Goal: Task Accomplishment & Management: Manage account settings

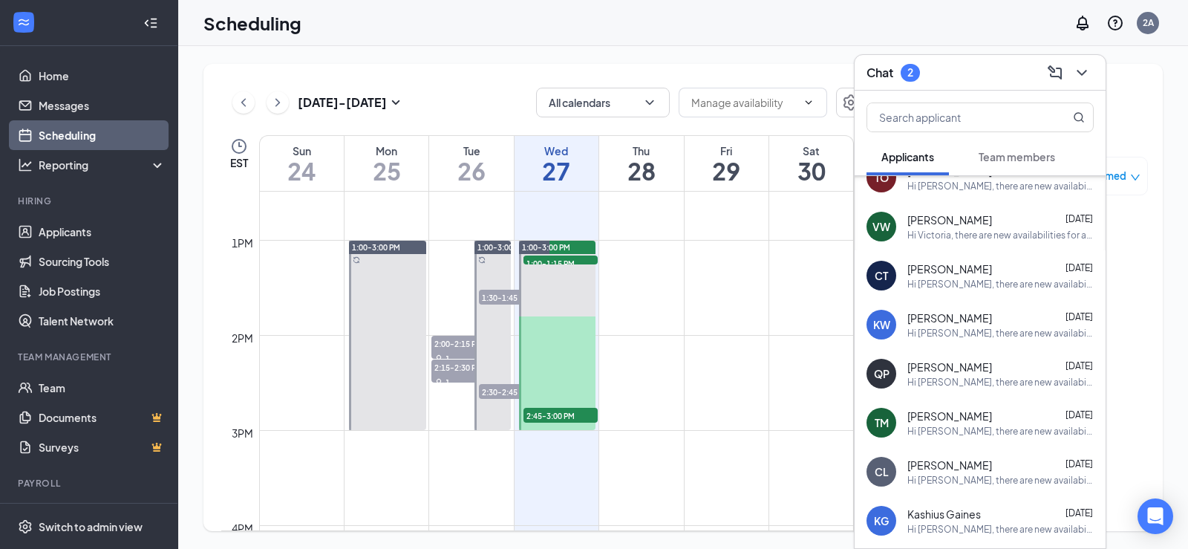
scroll to position [1188, 0]
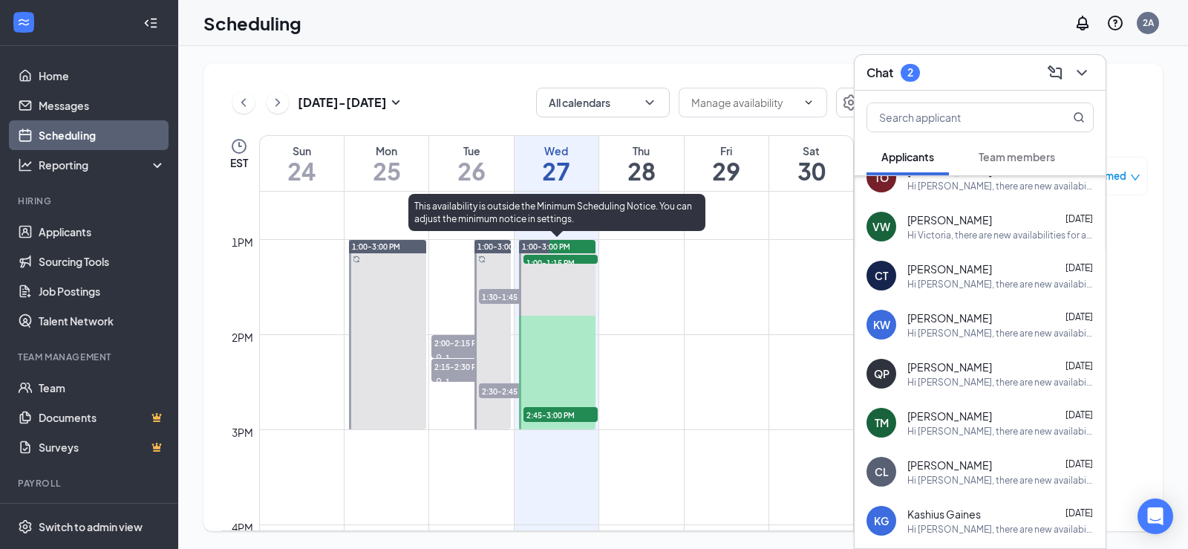
click at [566, 260] on span "1:00-1:15 PM" at bounding box center [561, 262] width 74 height 15
click at [553, 257] on span "1:00-1:15 PM" at bounding box center [561, 262] width 74 height 15
click at [590, 259] on span "1:00-1:15 PM" at bounding box center [561, 262] width 74 height 15
click at [545, 258] on span "1:00-1:15 PM" at bounding box center [561, 262] width 74 height 15
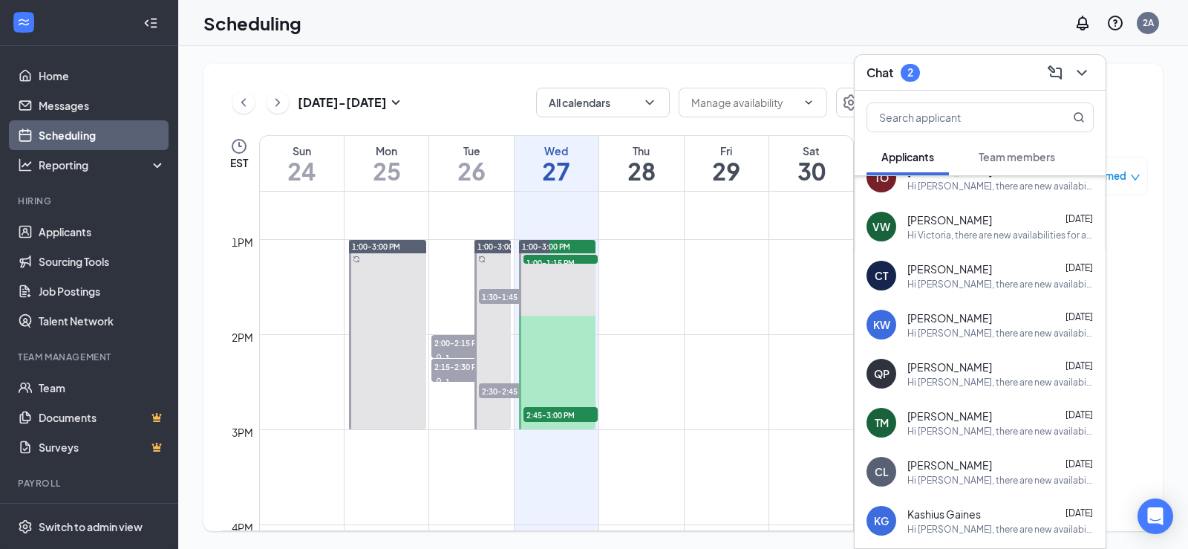
click at [1087, 65] on icon "ChevronDown" at bounding box center [1082, 73] width 18 height 18
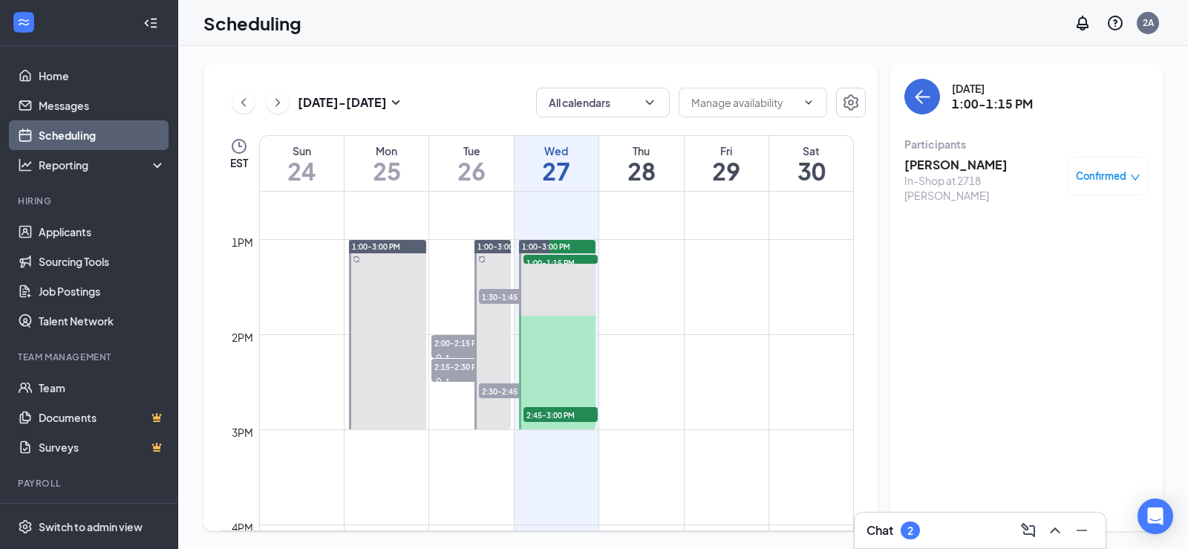
scroll to position [0, 0]
click at [1126, 169] on span "Confirmed" at bounding box center [1101, 176] width 51 height 15
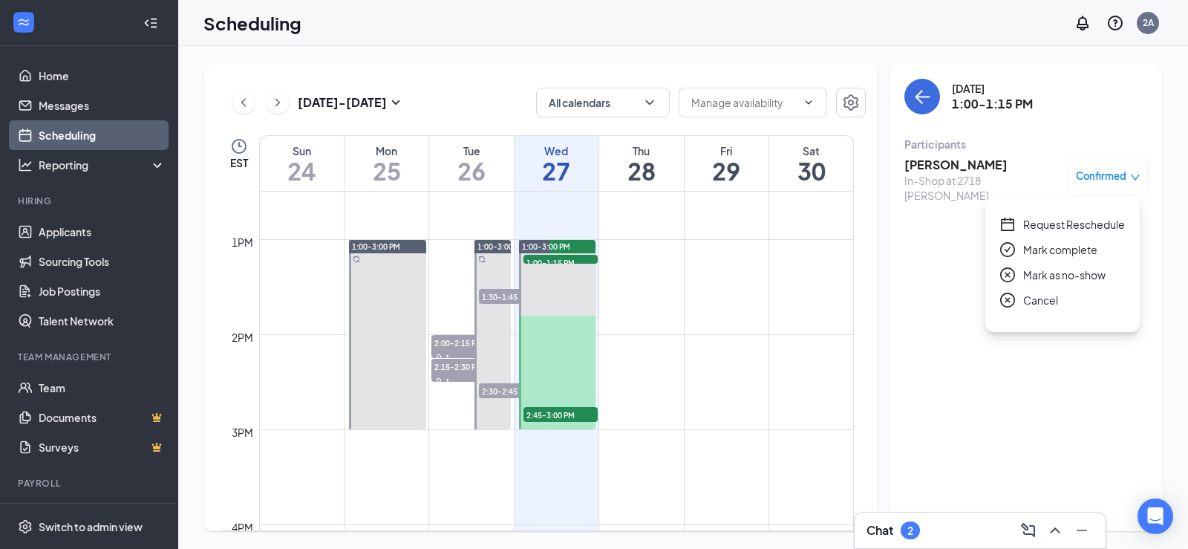
click at [1067, 227] on span "Request Reschedule" at bounding box center [1074, 224] width 102 height 16
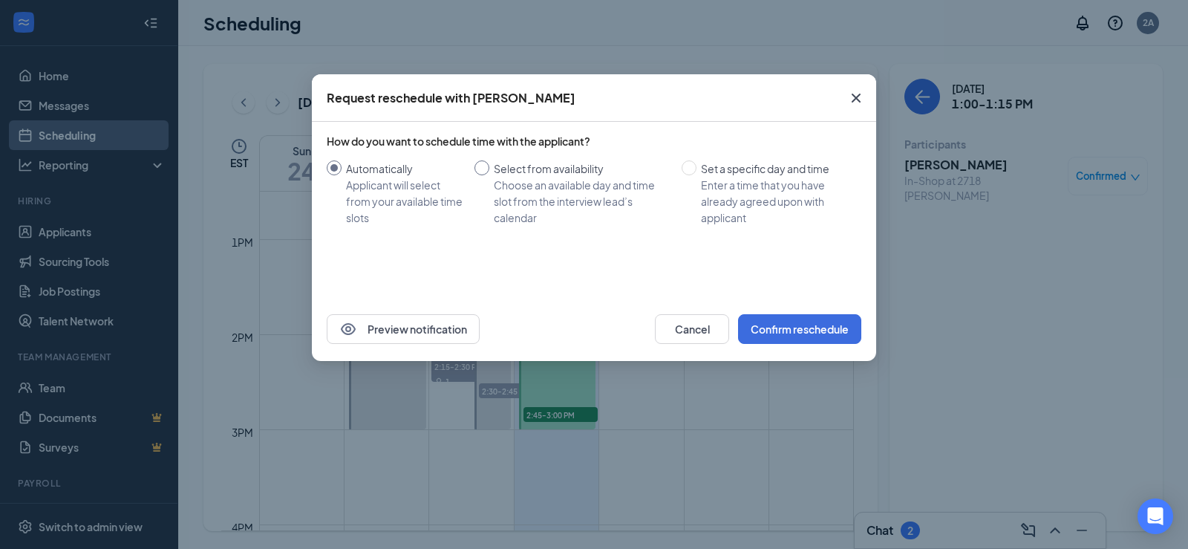
click at [524, 187] on div "Choose an available day and time slot from the interview lead’s calendar" at bounding box center [582, 201] width 176 height 49
click at [489, 175] on input "Select from availability Choose an available day and time slot from the intervi…" at bounding box center [482, 167] width 15 height 15
radio input "true"
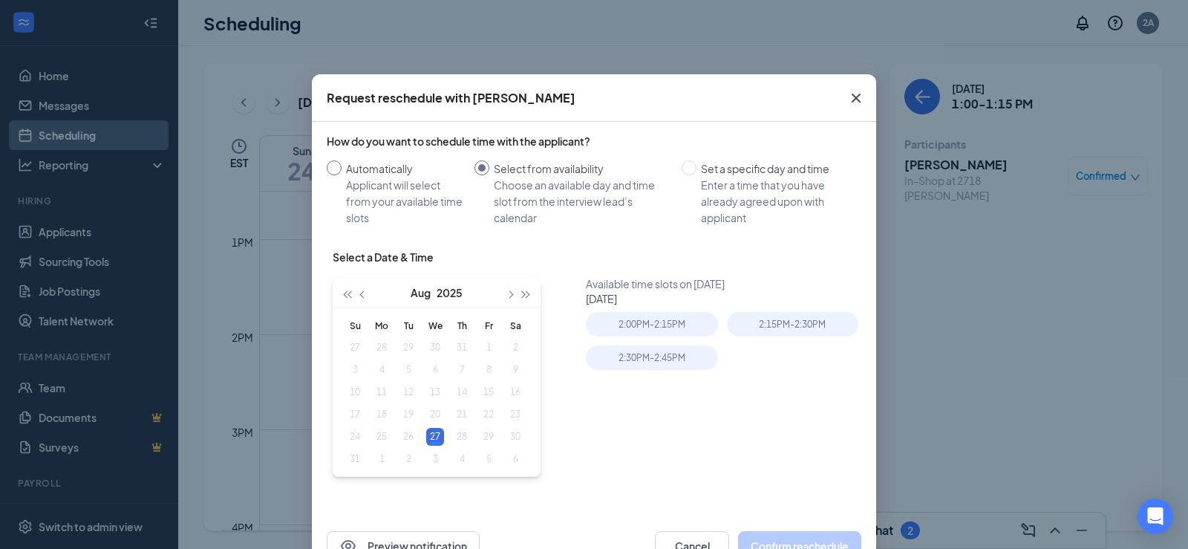
click at [380, 197] on div "Applicant will select from your available time slots" at bounding box center [404, 201] width 117 height 49
click at [342, 175] on input "Automatically Applicant will select from your available time slots" at bounding box center [334, 167] width 15 height 15
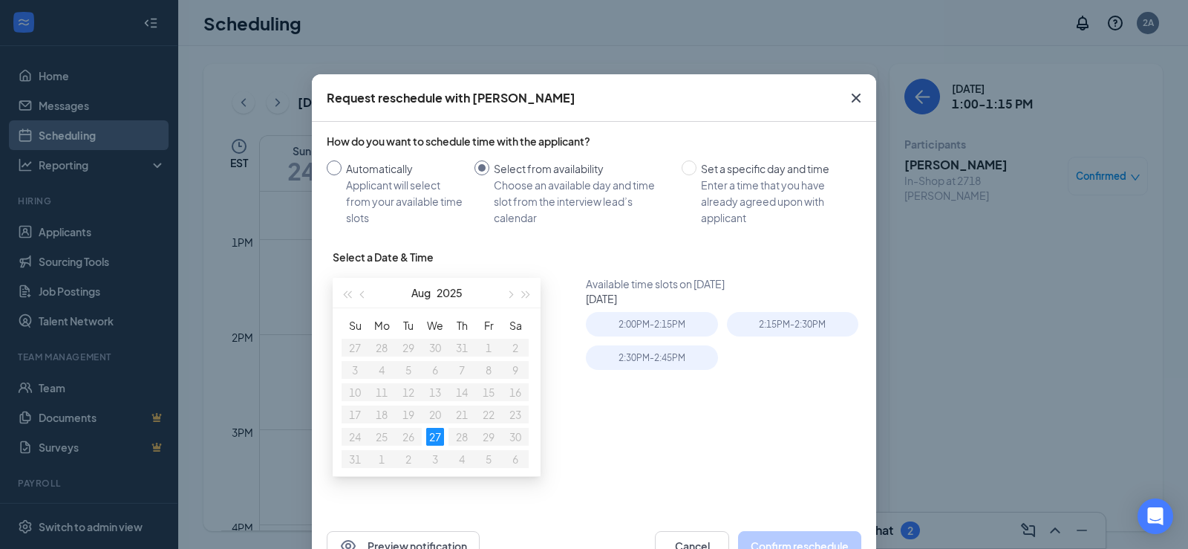
radio input "true"
radio input "false"
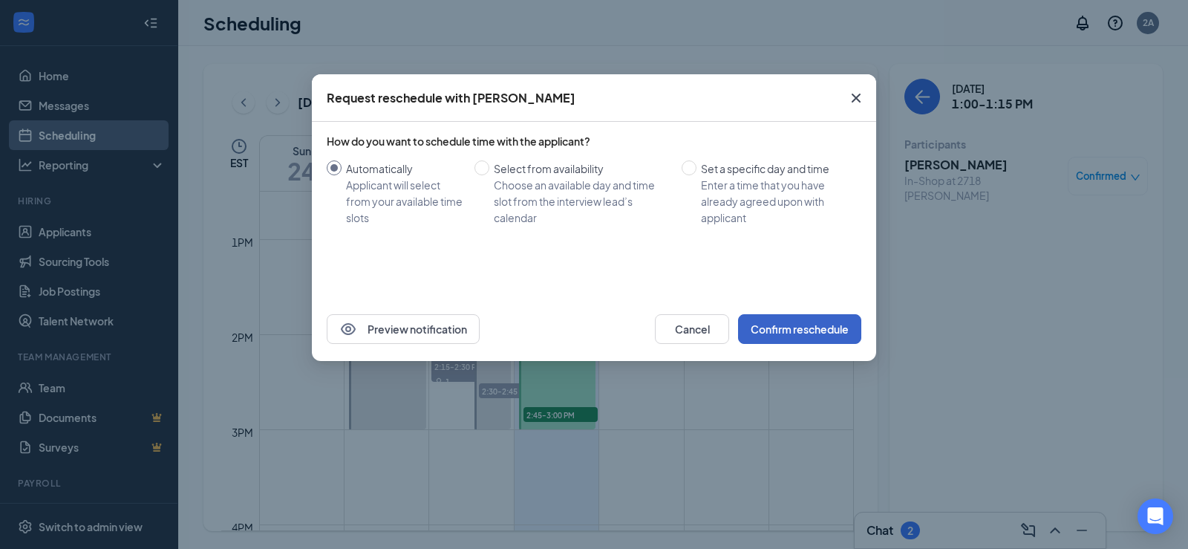
click at [762, 319] on button "Confirm reschedule" at bounding box center [799, 329] width 123 height 30
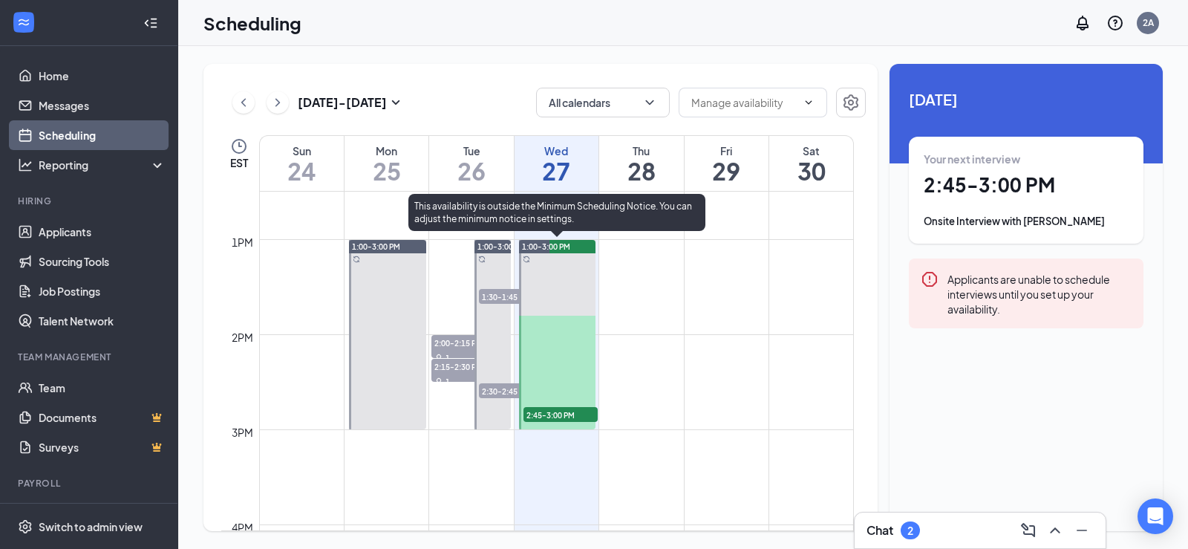
click at [566, 417] on span "2:45-3:00 PM" at bounding box center [561, 414] width 74 height 15
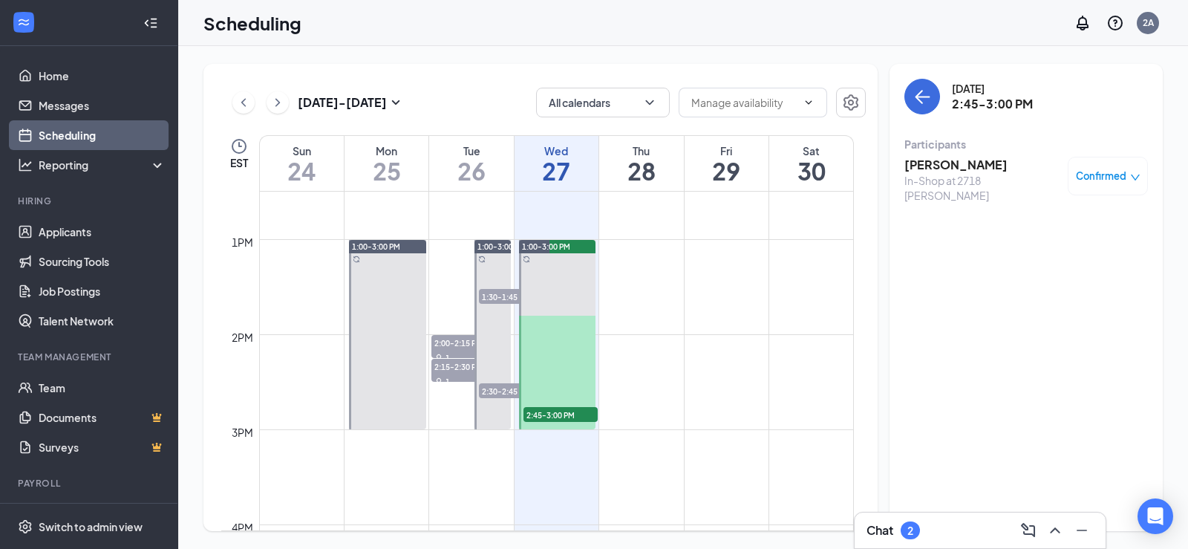
click at [1115, 183] on span "Confirmed" at bounding box center [1101, 176] width 51 height 15
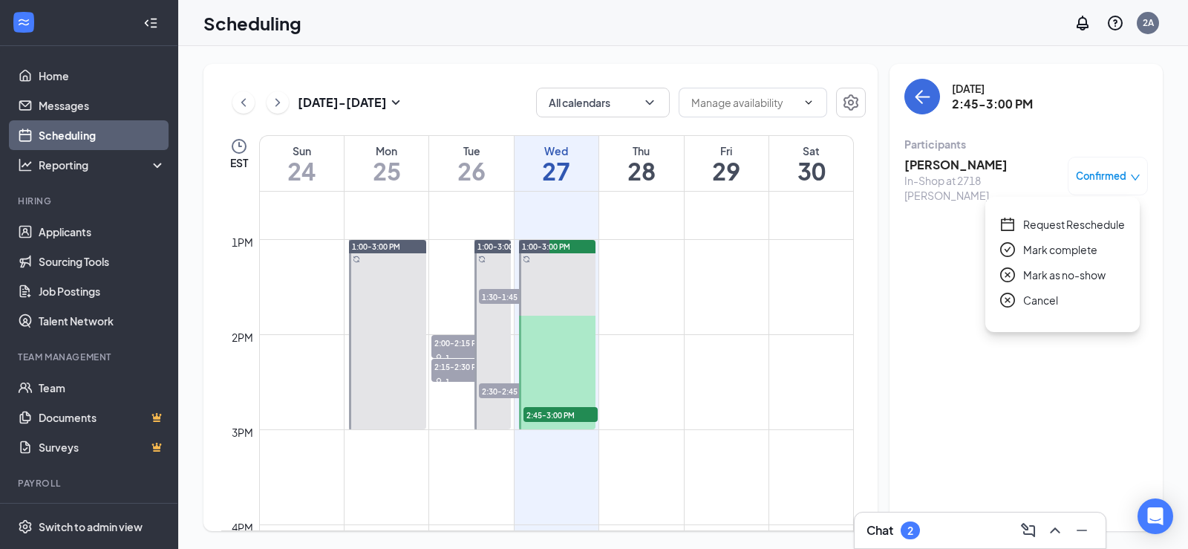
click at [1070, 225] on span "Request Reschedule" at bounding box center [1074, 224] width 102 height 16
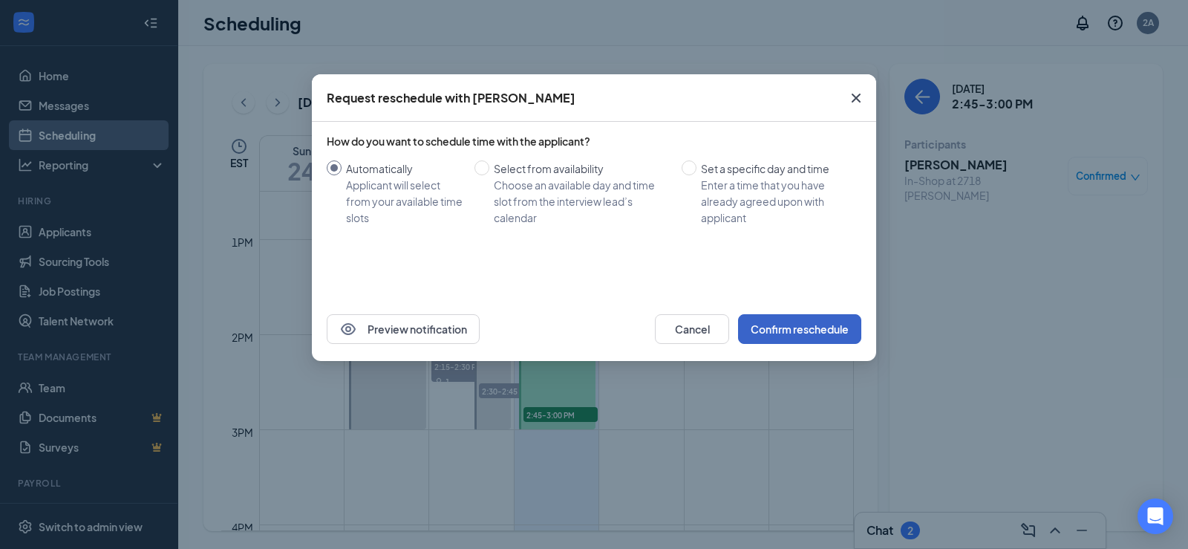
click at [766, 331] on button "Confirm reschedule" at bounding box center [799, 329] width 123 height 30
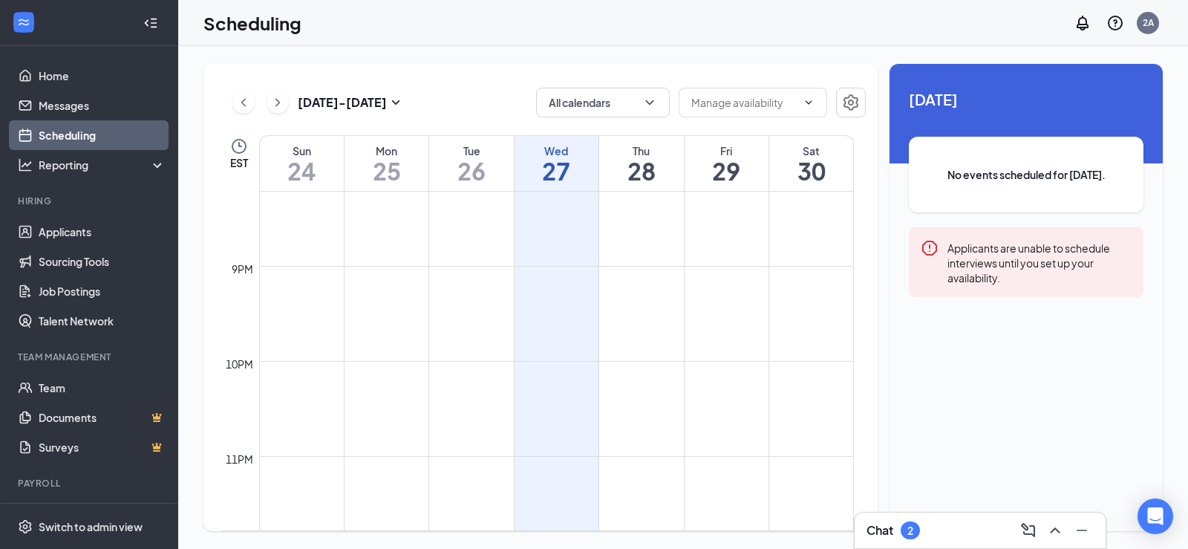
scroll to position [1943, 0]
click at [270, 102] on icon "ChevronRight" at bounding box center [277, 103] width 15 height 18
